Goal: Transaction & Acquisition: Purchase product/service

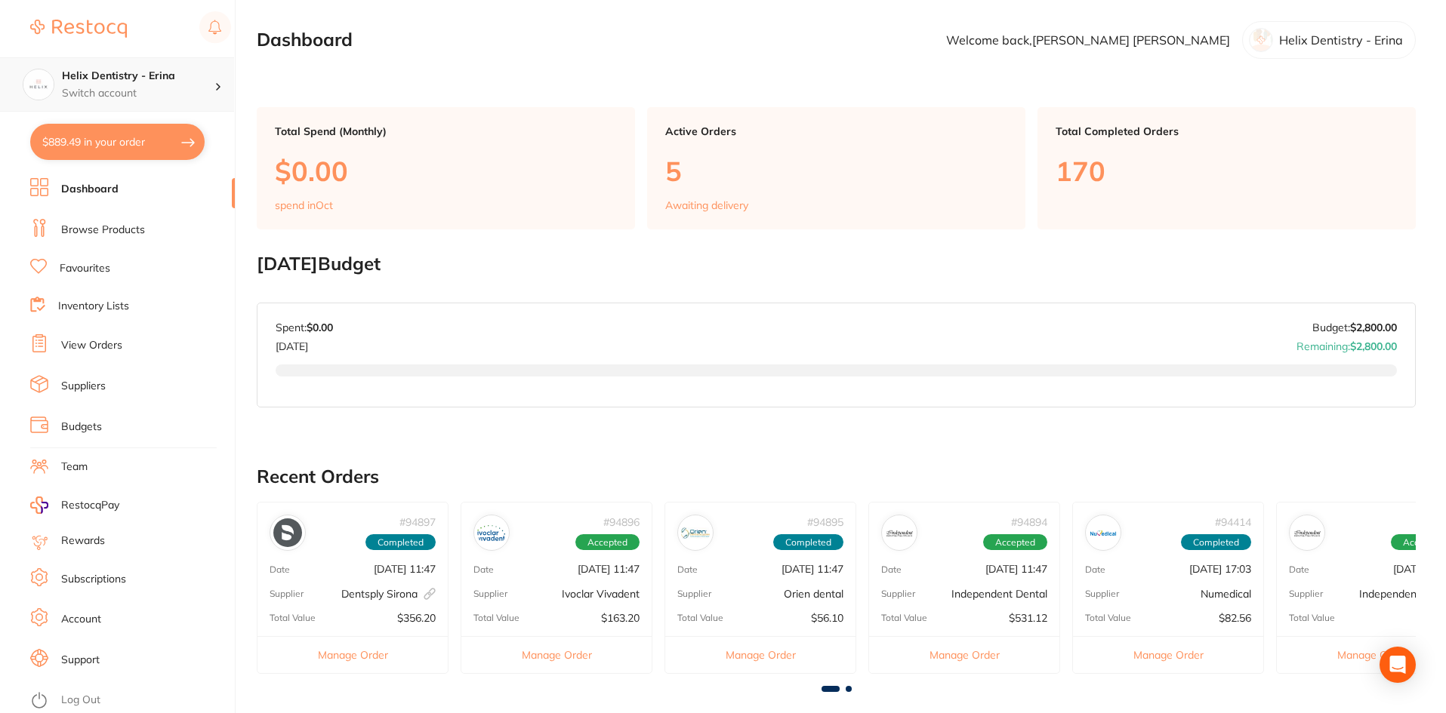
click at [143, 102] on div "Helix Dentistry - Erina Switch account" at bounding box center [117, 84] width 234 height 54
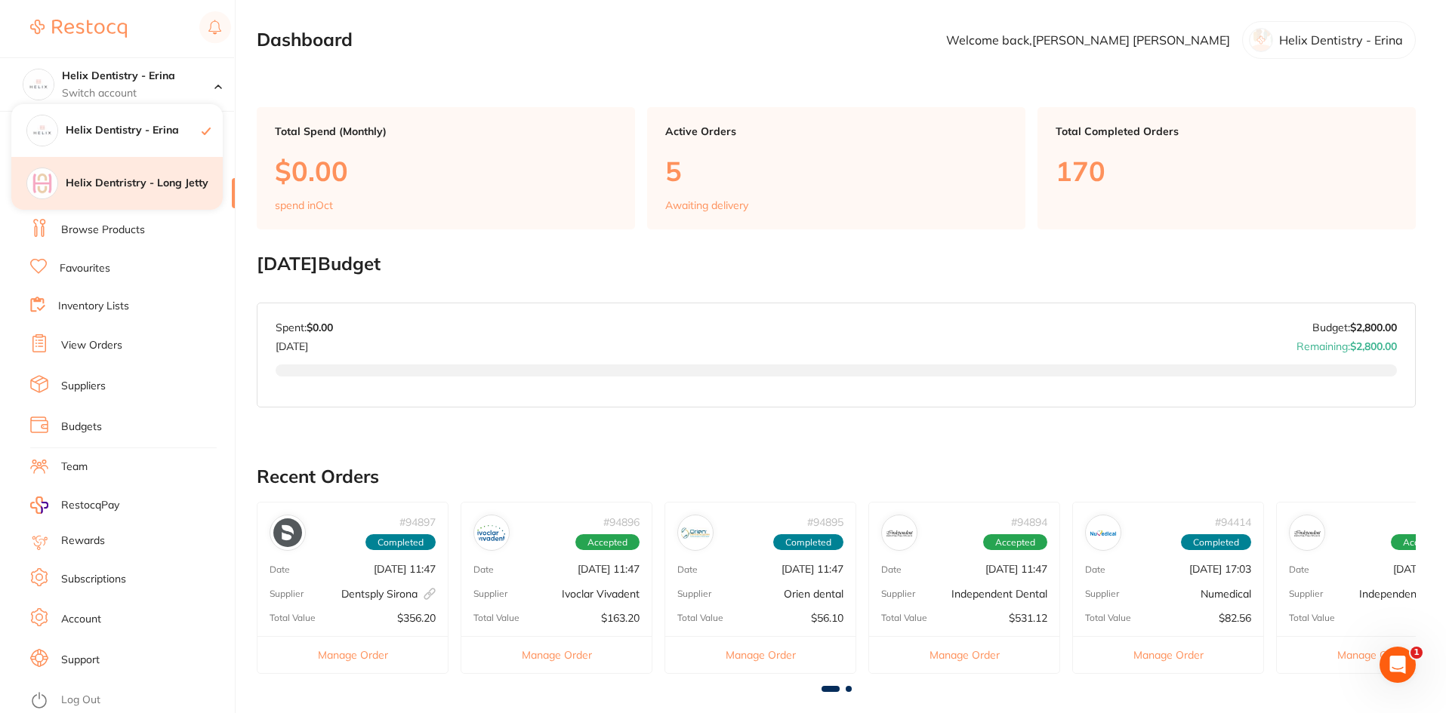
click at [132, 185] on h4 "Helix Dentristry - Long Jetty" at bounding box center [144, 183] width 157 height 15
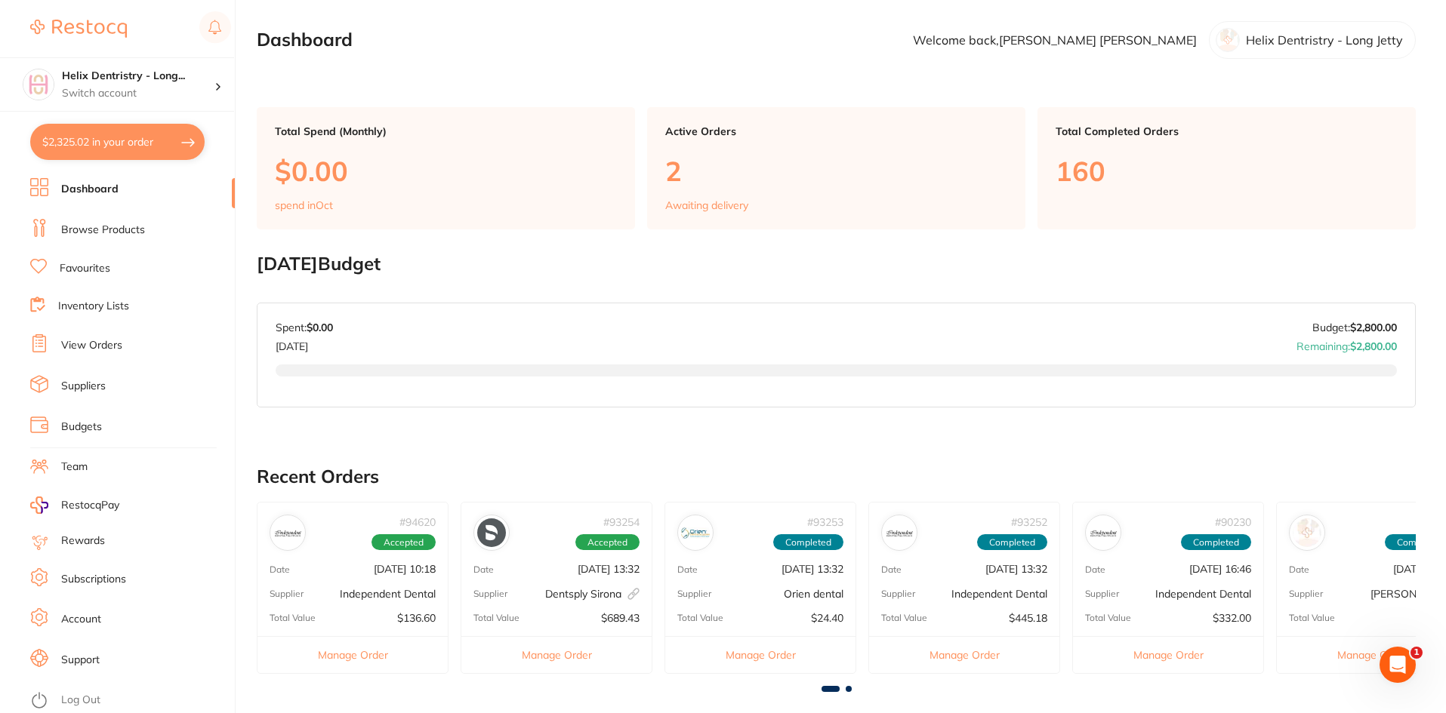
click at [131, 139] on button "$2,325.02 in your order" at bounding box center [117, 142] width 174 height 36
checkbox input "true"
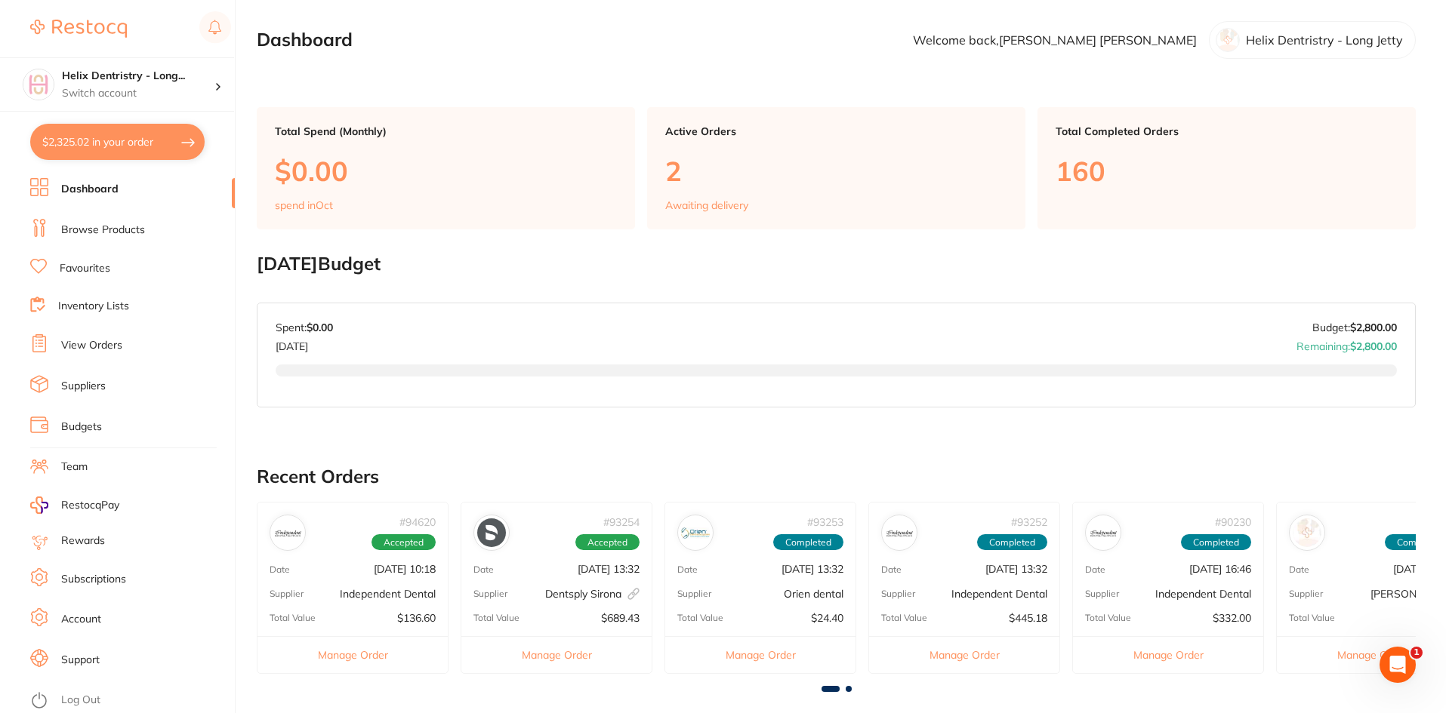
checkbox input "true"
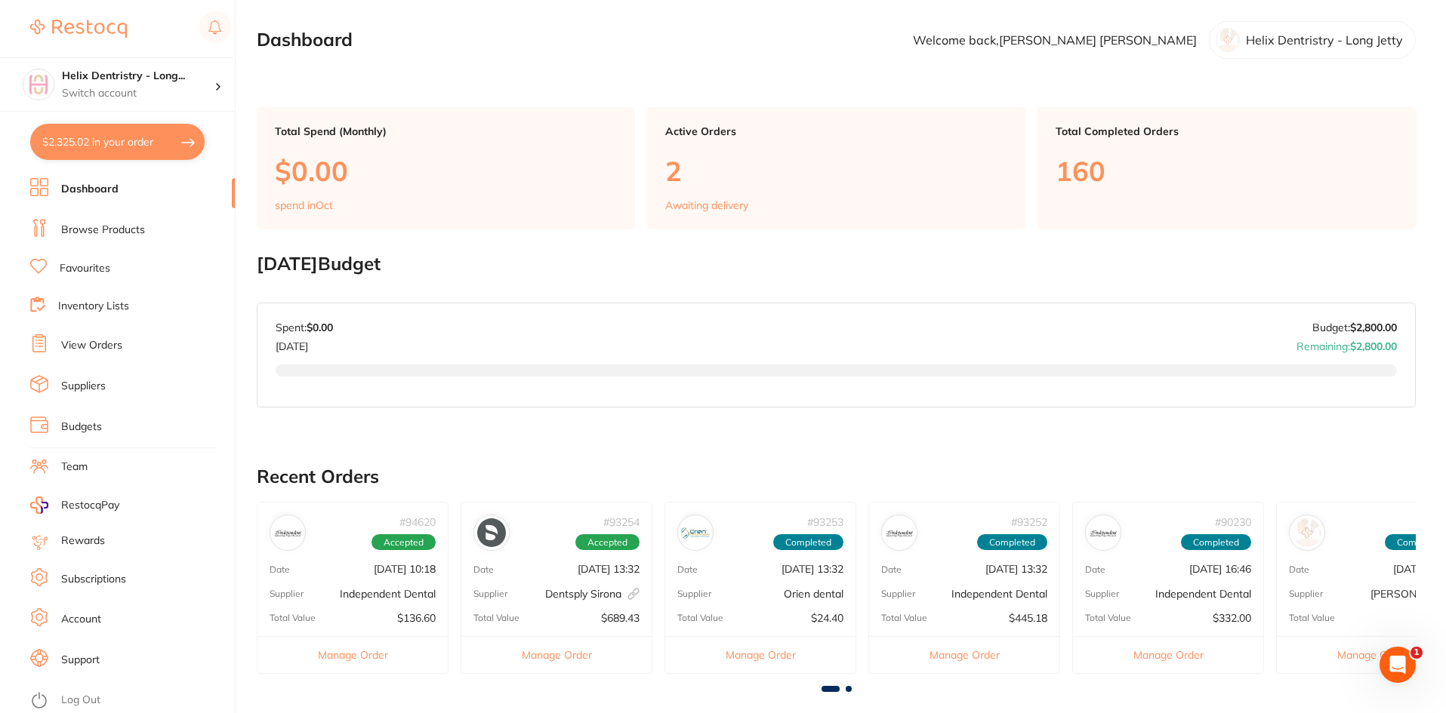
checkbox input "true"
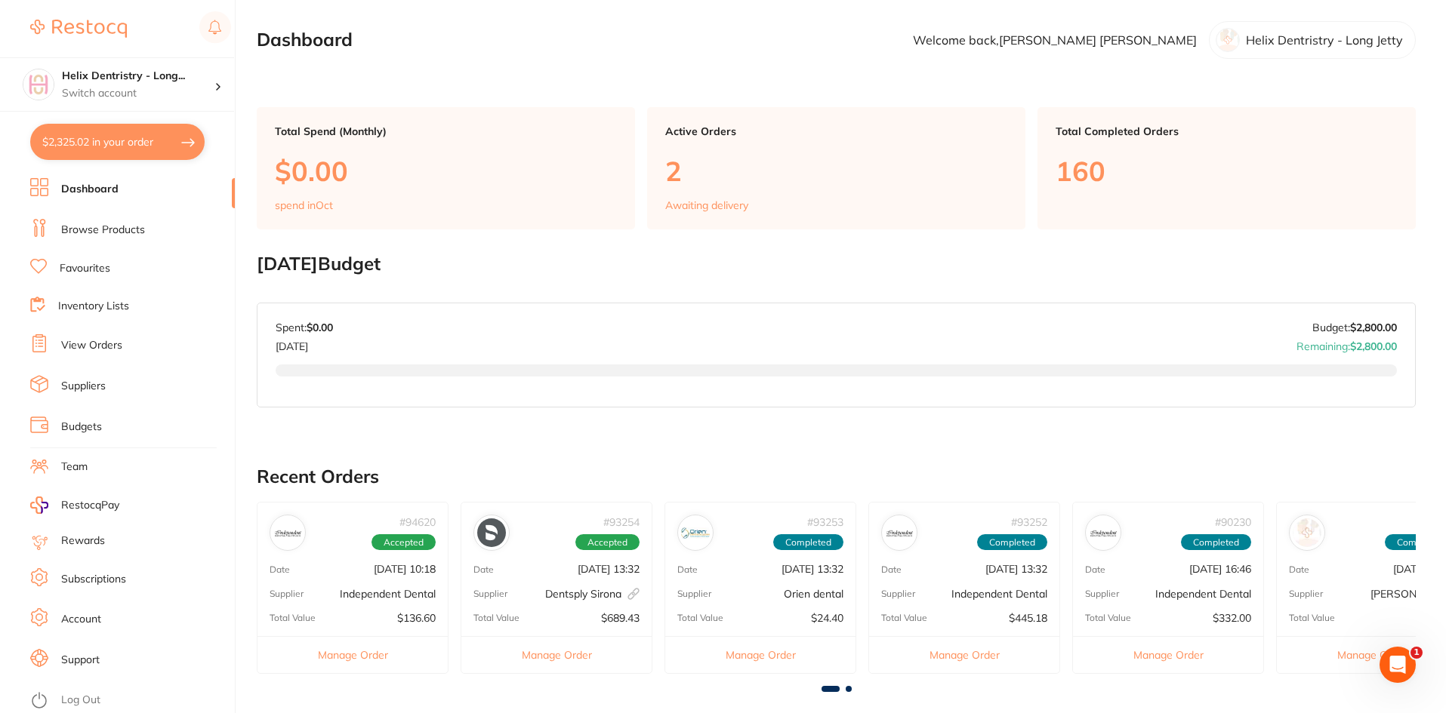
checkbox input "true"
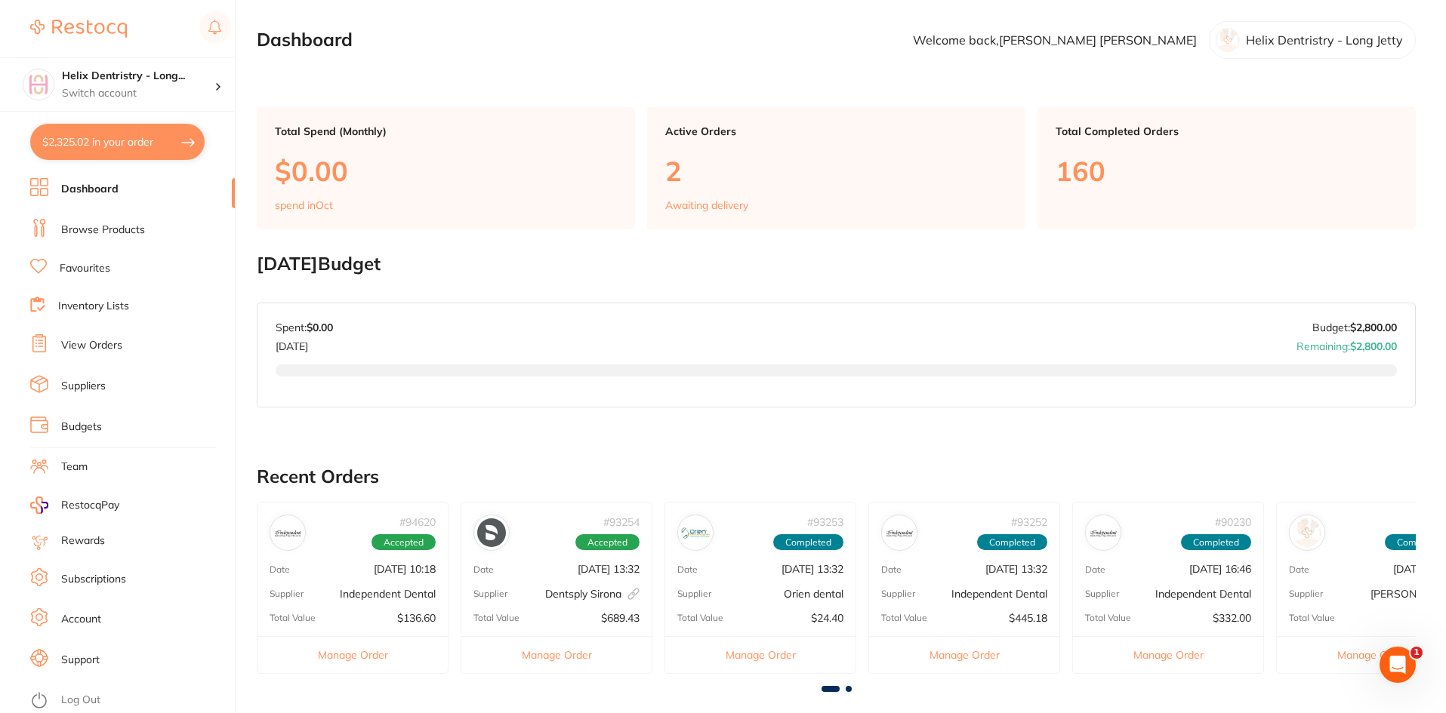
checkbox input "true"
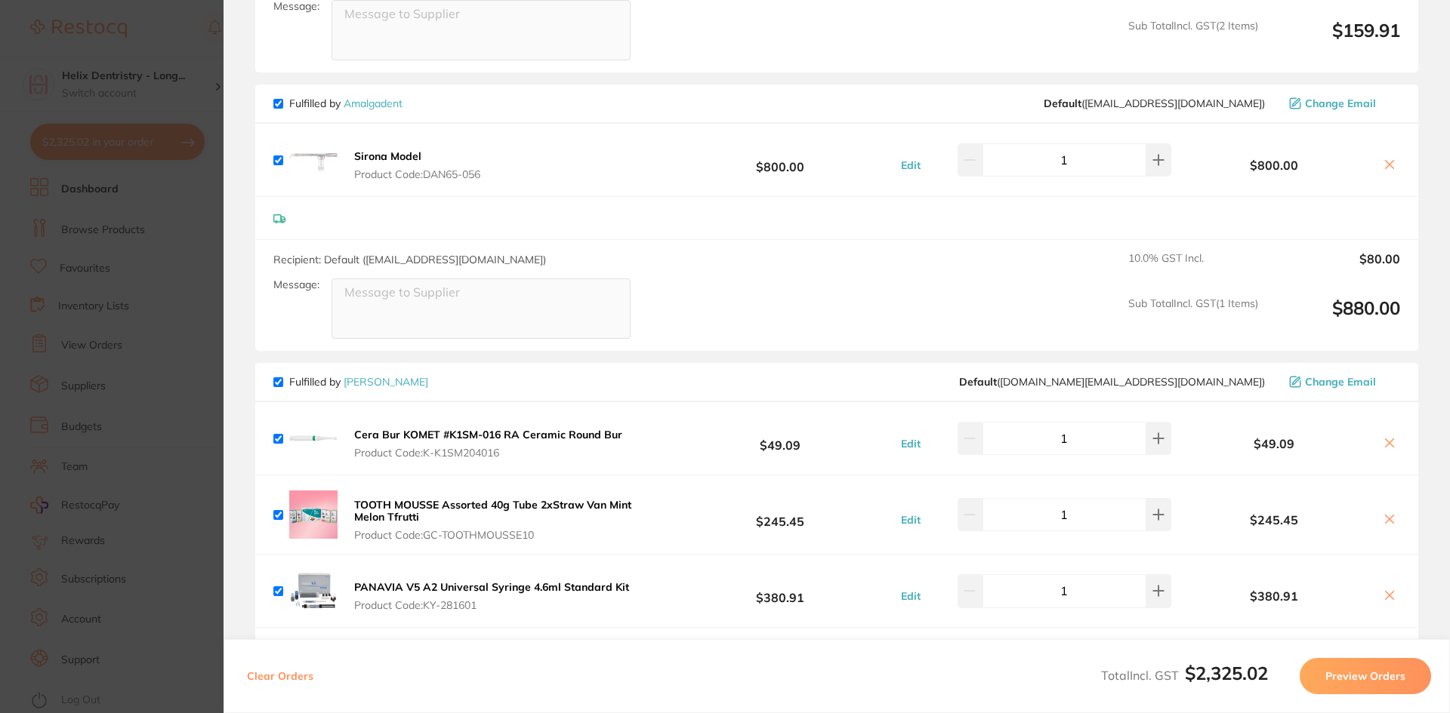
scroll to position [1472, 0]
click at [158, 202] on section "Update RRP Set your pre negotiated price for this item. Item Agreed RRP (excl. …" at bounding box center [725, 356] width 1450 height 713
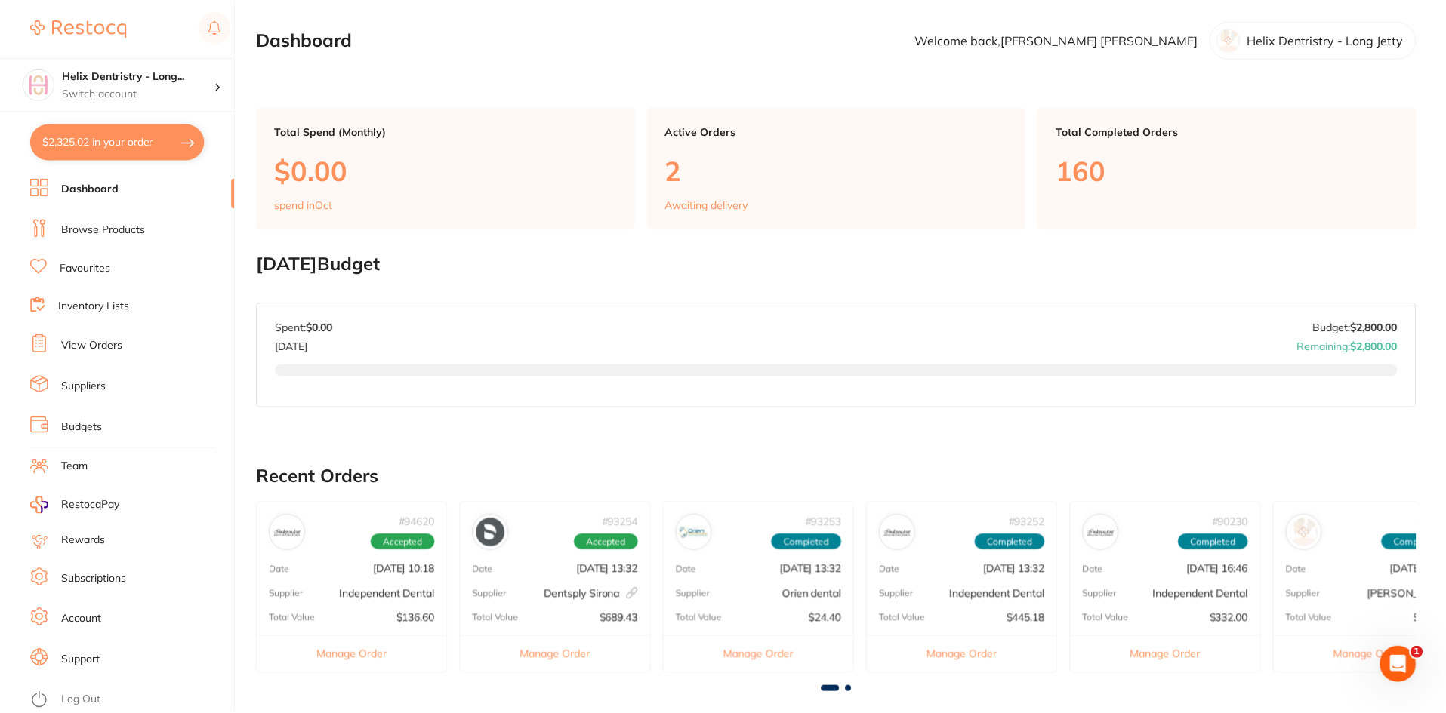
scroll to position [4, 0]
